Goal: Find specific page/section: Find specific page/section

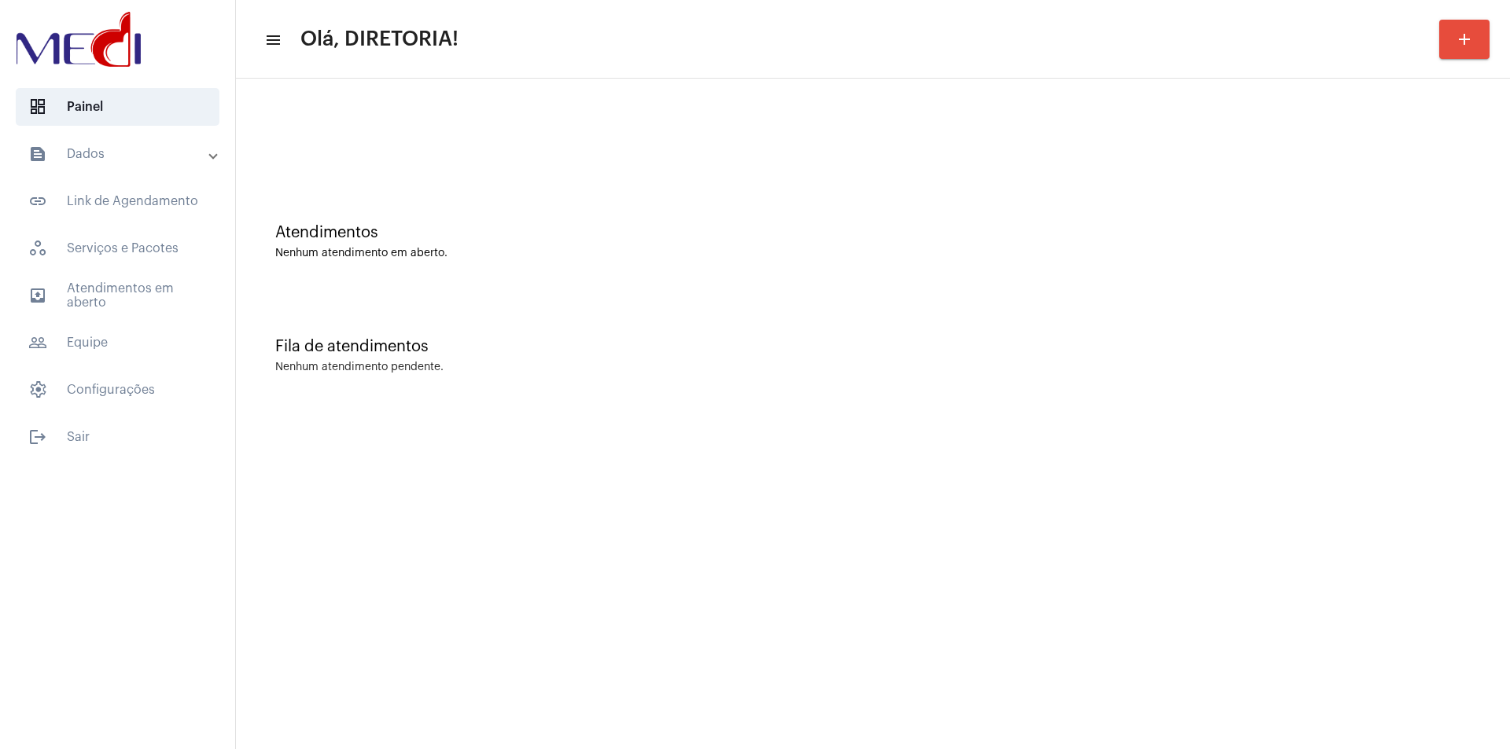
click at [116, 137] on mat-expansion-panel-header "text_snippet_outlined Dados" at bounding box center [122, 154] width 226 height 38
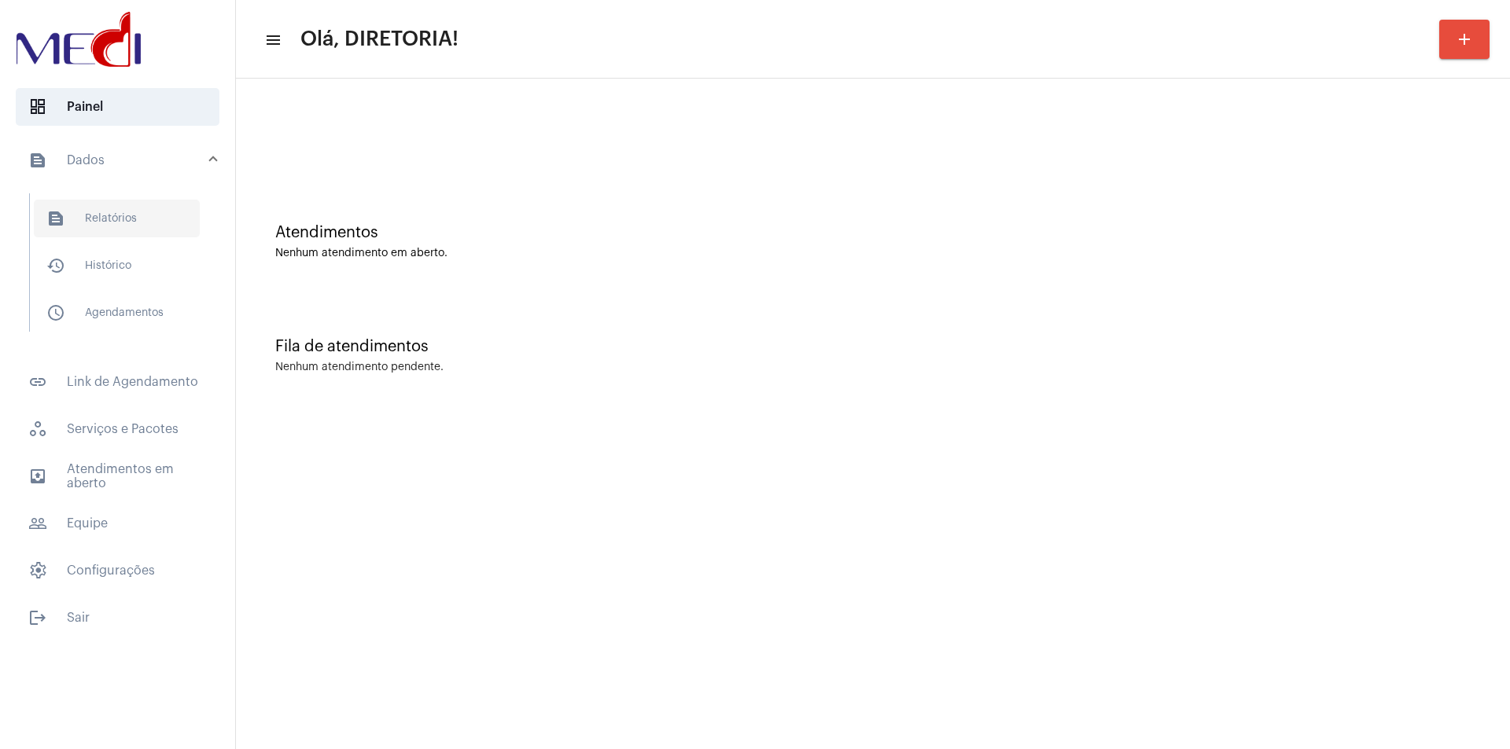
click at [134, 222] on span "text_snippet_outlined Relatórios" at bounding box center [117, 219] width 166 height 38
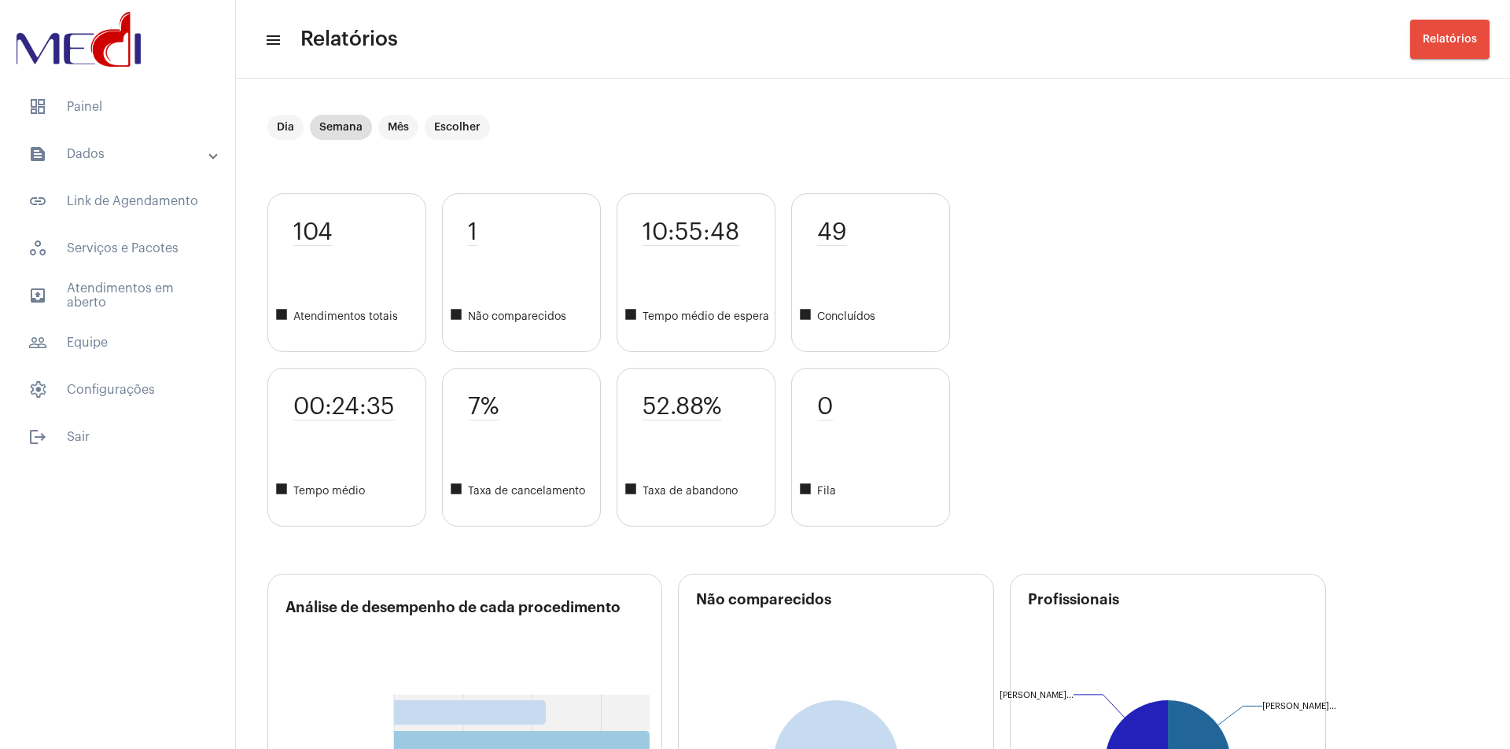
click at [370, 6] on mat-toolbar "menu Relatórios Relatórios" at bounding box center [873, 39] width 1274 height 79
